Goal: Book appointment/travel/reservation

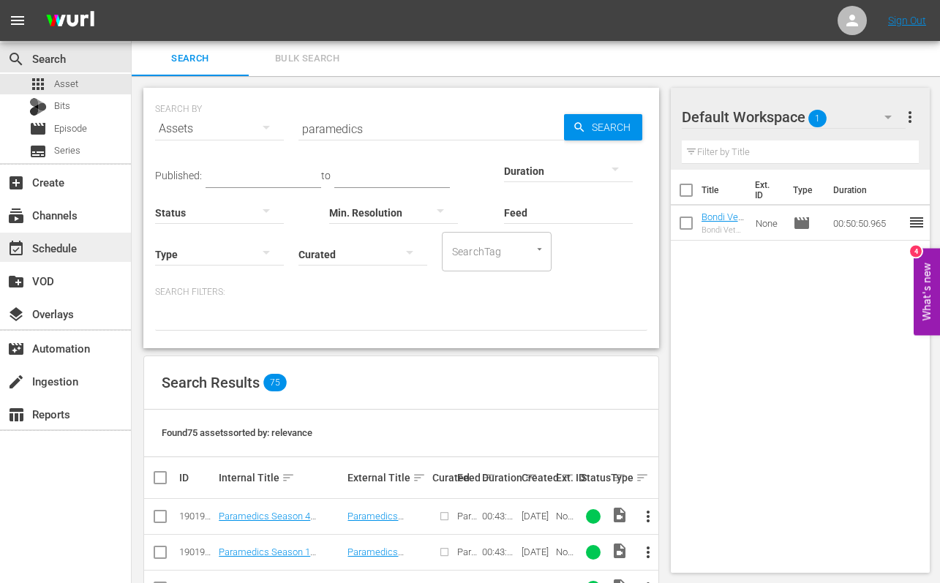
click at [50, 252] on div "event_available Schedule" at bounding box center [41, 245] width 82 height 13
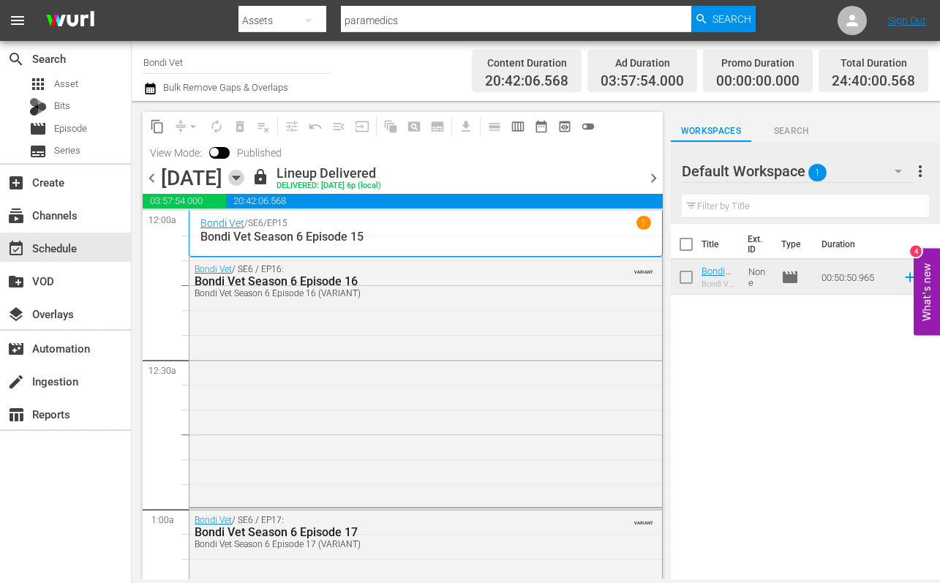
click at [244, 173] on icon "button" at bounding box center [236, 178] width 16 height 16
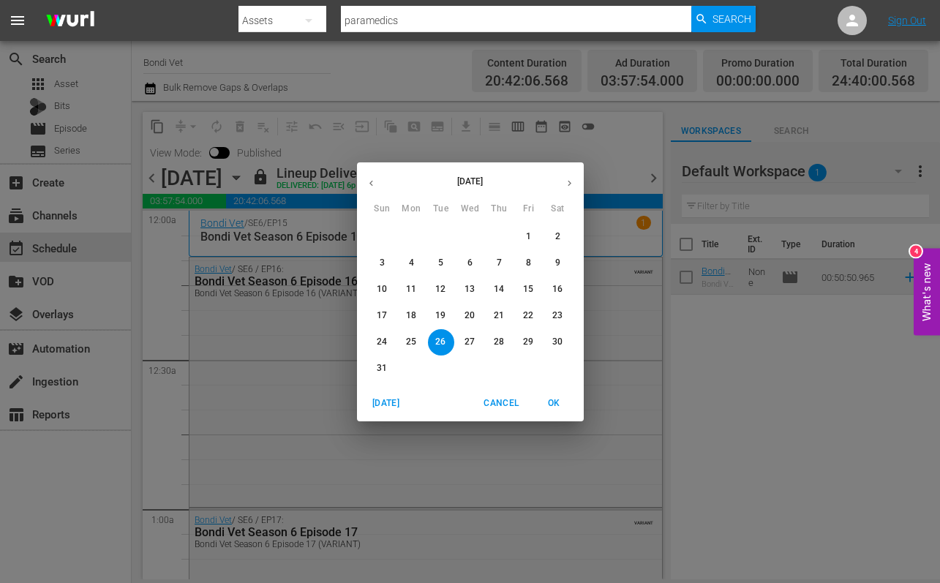
drag, startPoint x: 566, startPoint y: 178, endPoint x: 559, endPoint y: 183, distance: 8.9
click at [566, 179] on icon "button" at bounding box center [569, 183] width 11 height 11
click at [443, 312] on p "23" at bounding box center [440, 315] width 10 height 12
